Goal: Check status: Check status

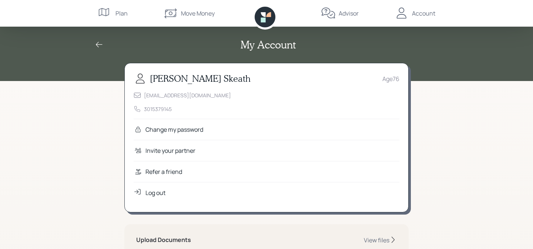
click at [120, 13] on div "Plan" at bounding box center [121, 13] width 12 height 9
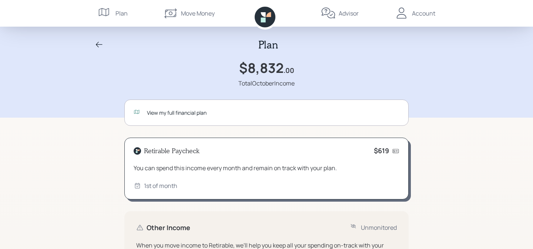
click at [163, 111] on div "View my full financial plan" at bounding box center [273, 113] width 252 height 8
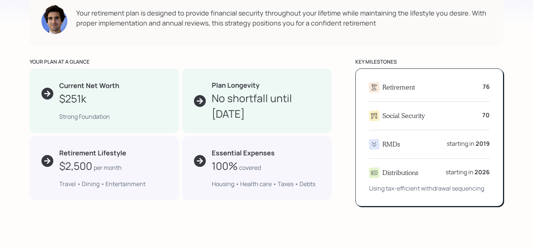
scroll to position [349, 0]
